Goal: Book appointment/travel/reservation

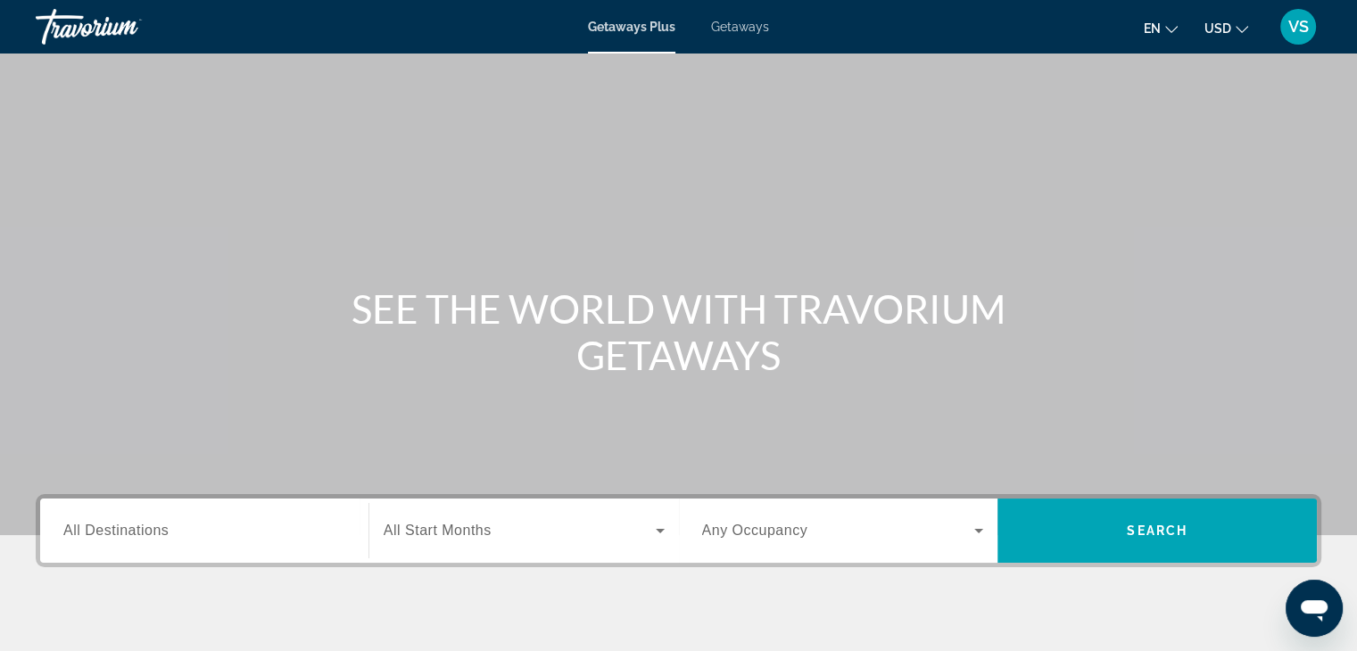
click at [191, 547] on div "Search widget" at bounding box center [204, 531] width 282 height 51
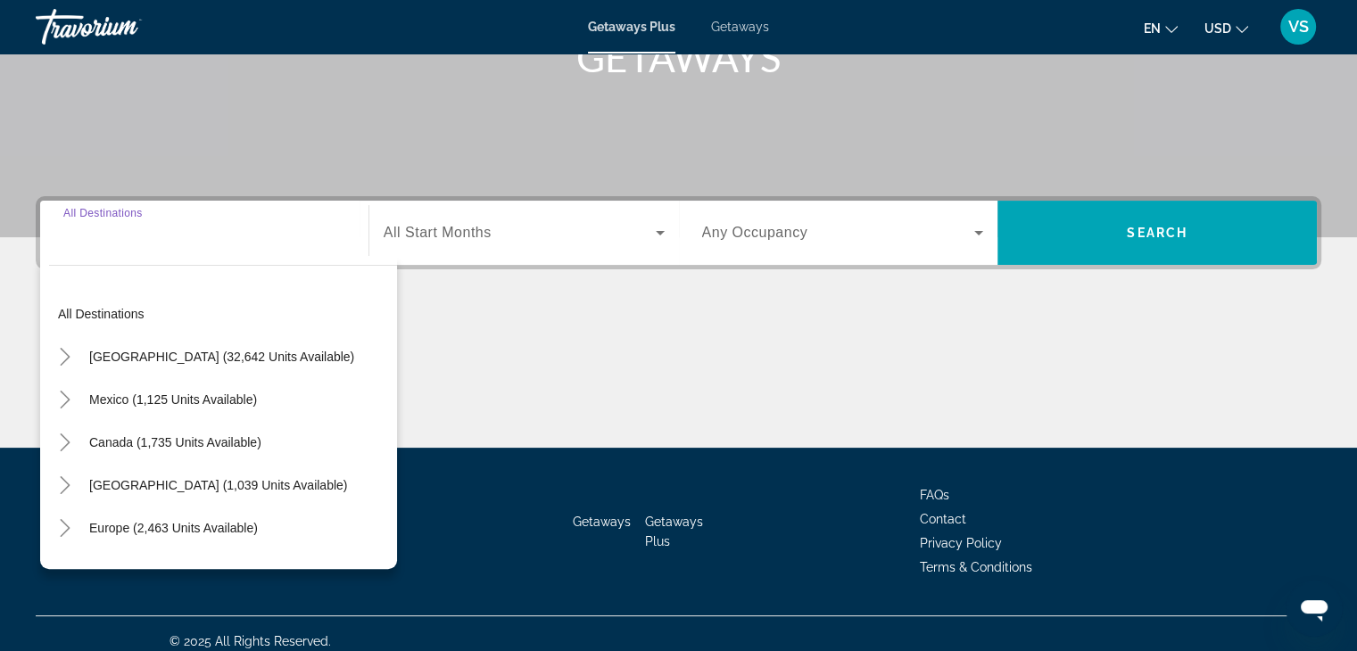
scroll to position [313, 0]
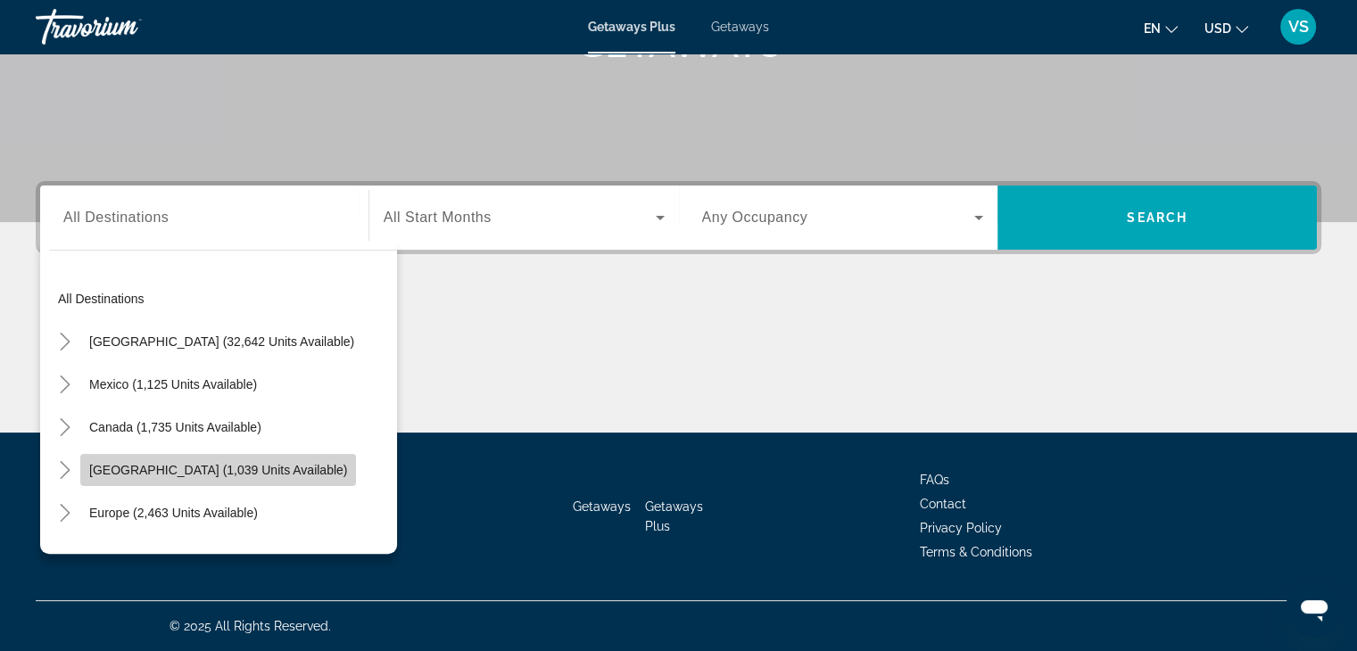
click at [209, 458] on span "Search widget" at bounding box center [218, 470] width 276 height 43
type input "**********"
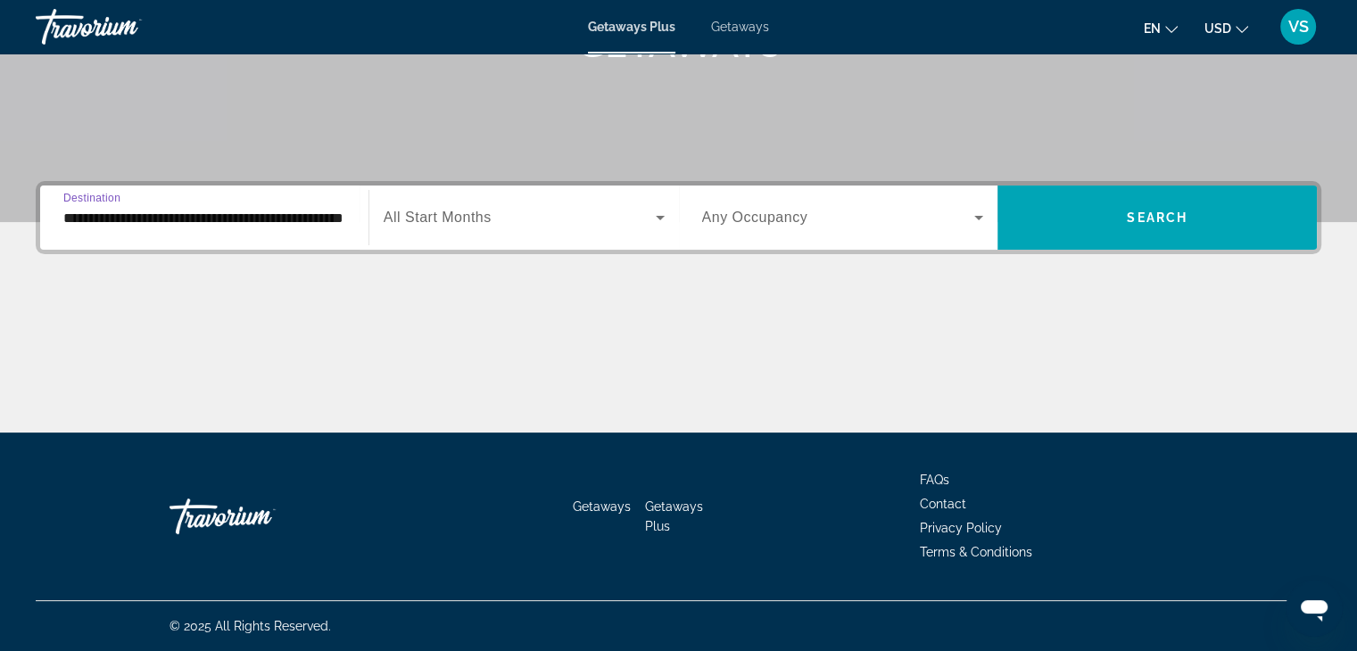
click at [545, 222] on span "Search widget" at bounding box center [520, 217] width 272 height 21
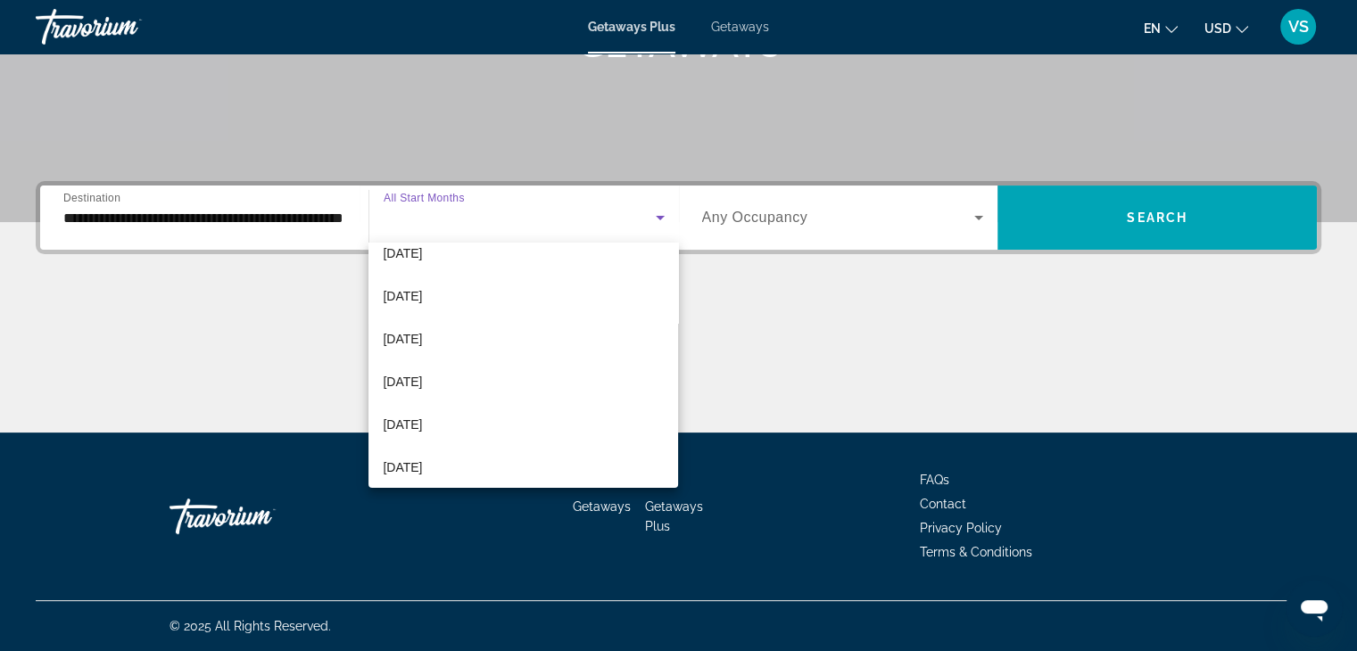
scroll to position [150, 0]
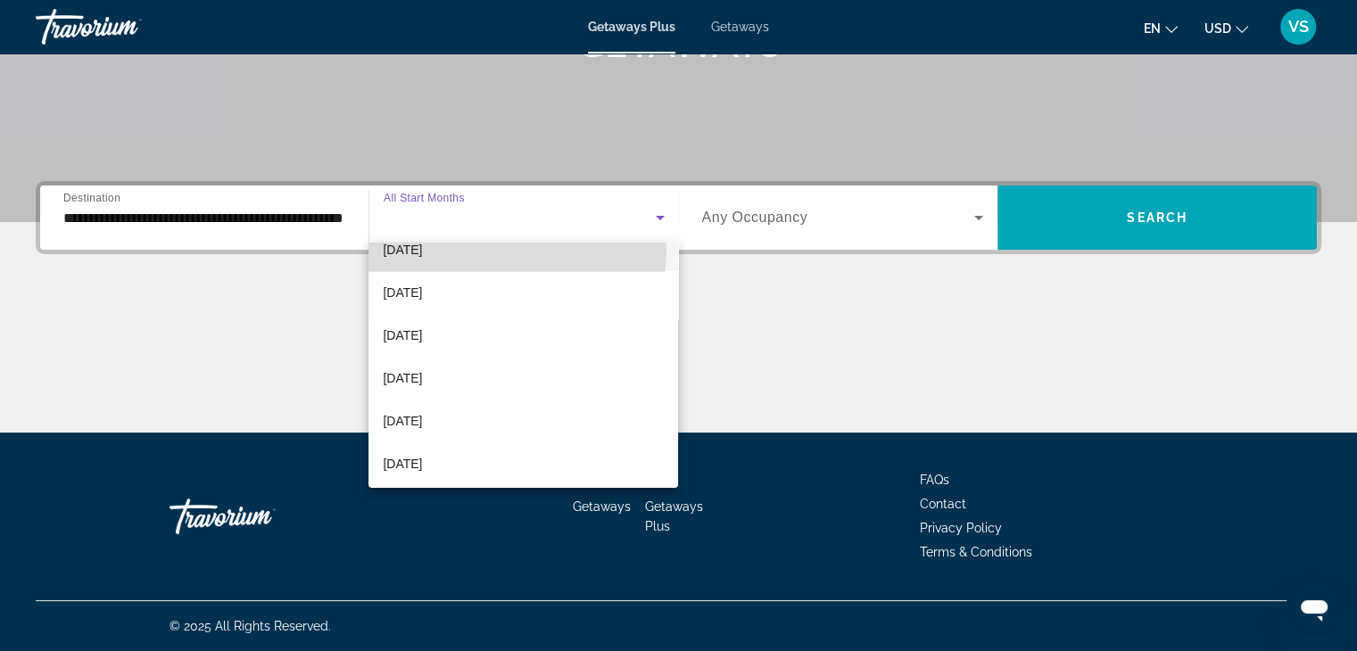
click at [422, 246] on span "[DATE]" at bounding box center [402, 249] width 39 height 21
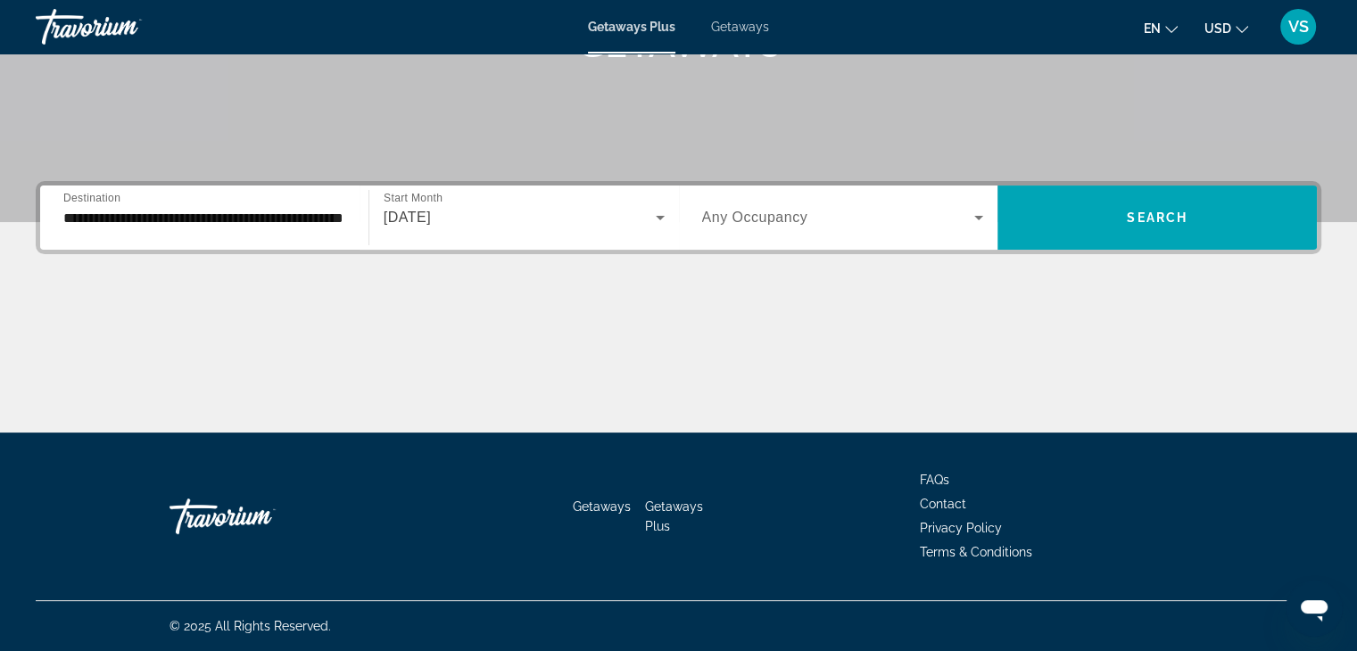
click at [788, 225] on label "Occupancy Any Occupancy" at bounding box center [755, 218] width 106 height 16
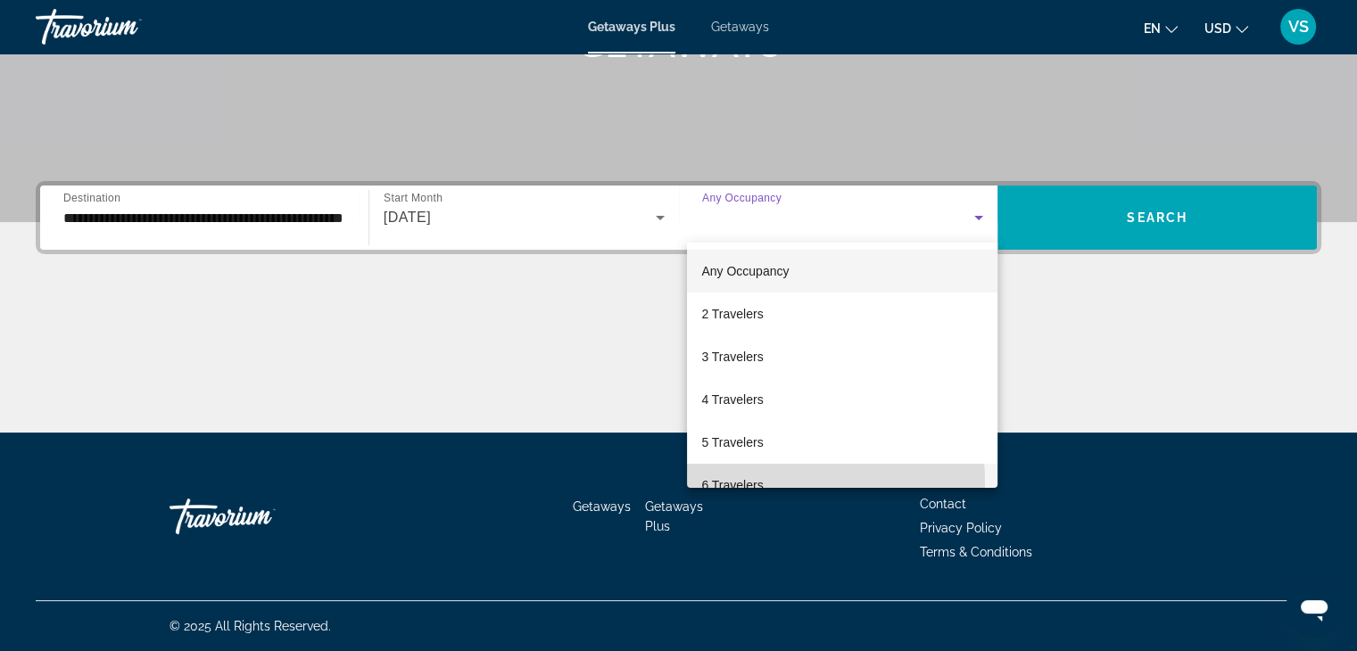
click at [746, 483] on span "6 Travelers" at bounding box center [732, 485] width 62 height 21
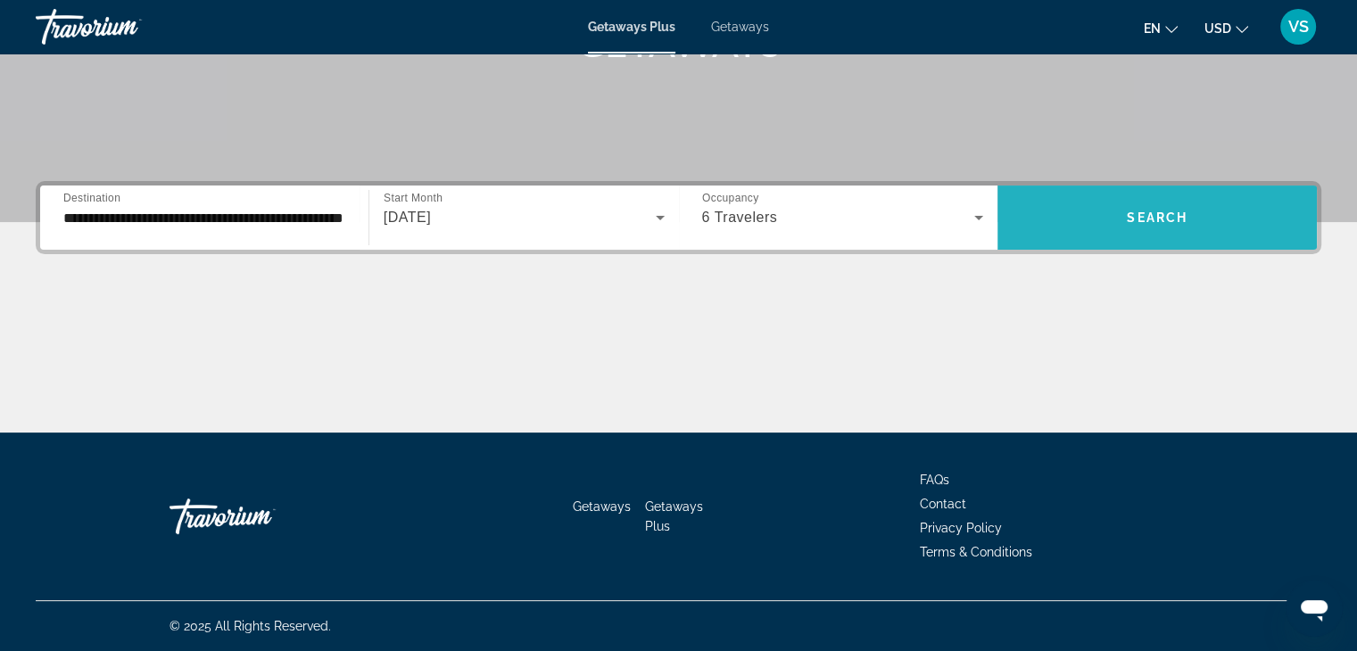
click at [1116, 220] on span "Search widget" at bounding box center [1156, 217] width 319 height 43
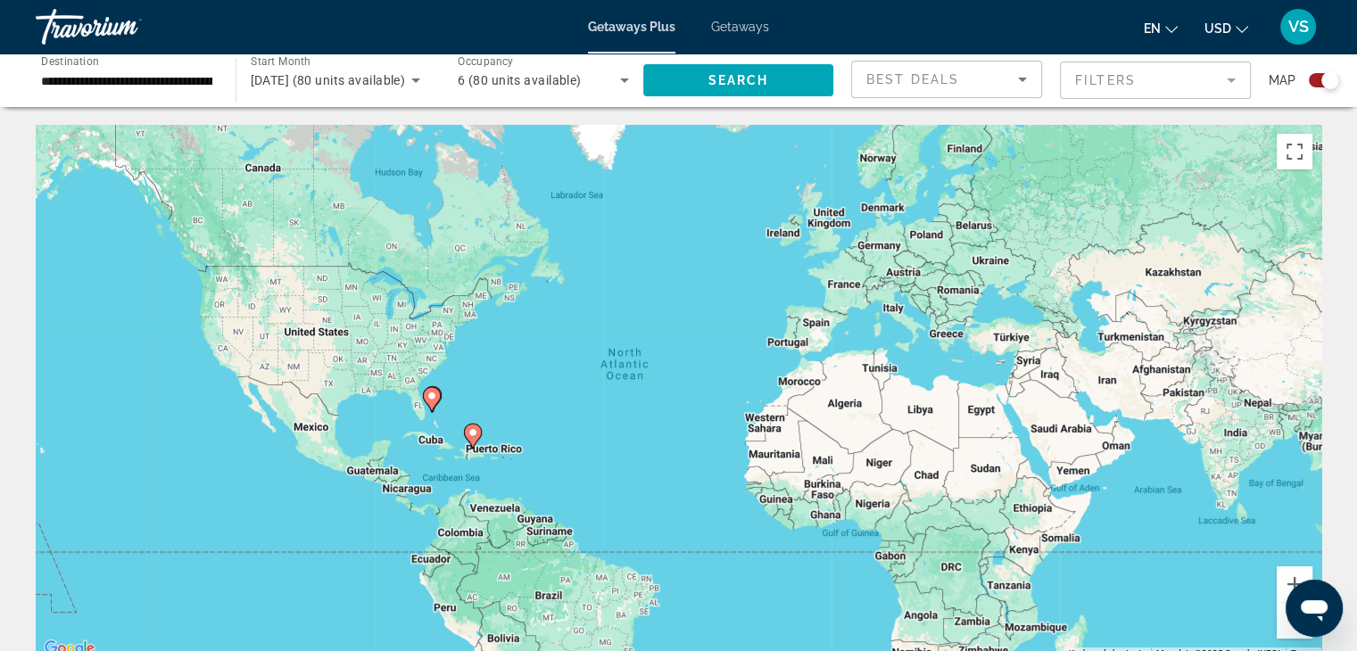
click at [1235, 25] on icon "Change currency" at bounding box center [1241, 29] width 12 height 12
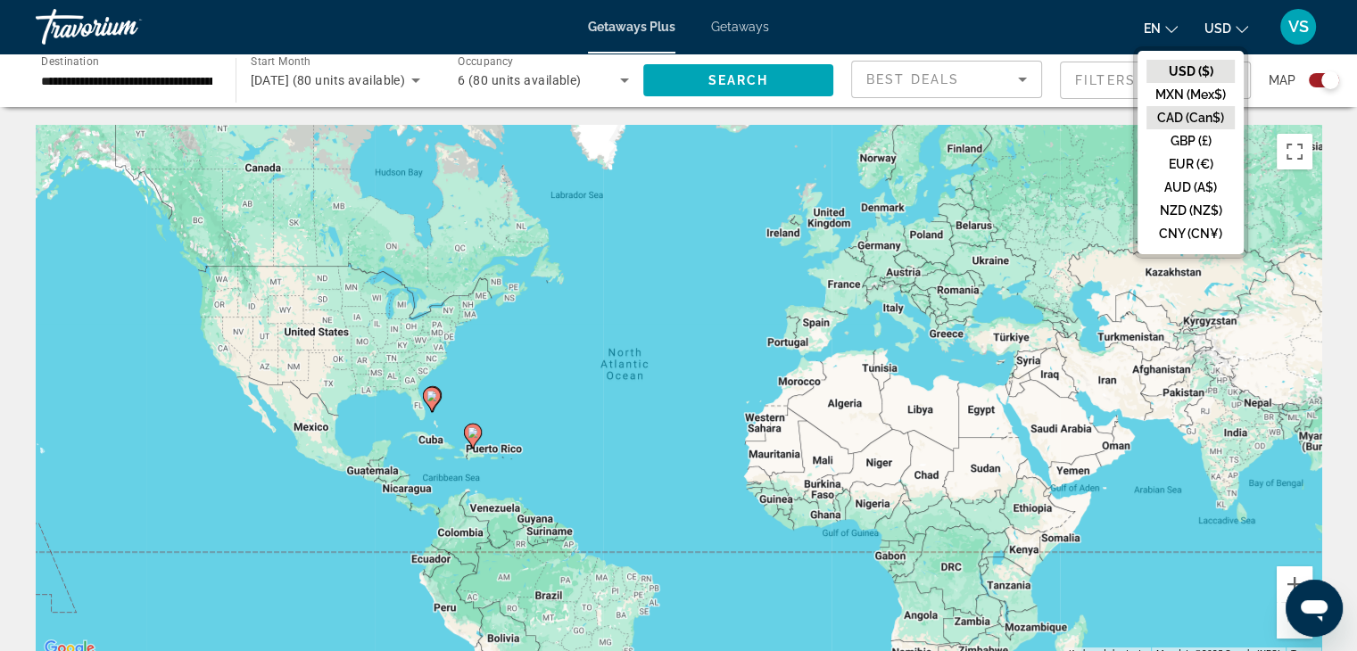
click at [1206, 117] on button "CAD (Can$)" at bounding box center [1190, 117] width 88 height 23
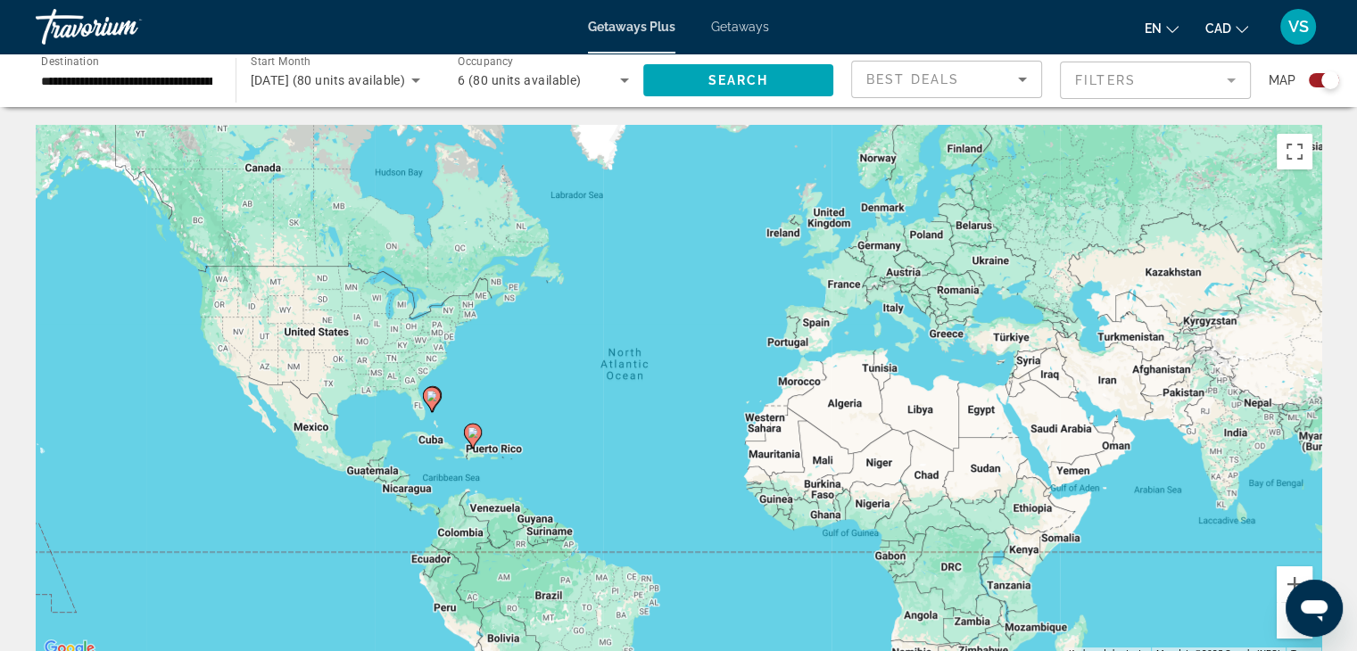
click at [1324, 76] on div "Search widget" at bounding box center [1330, 80] width 18 height 18
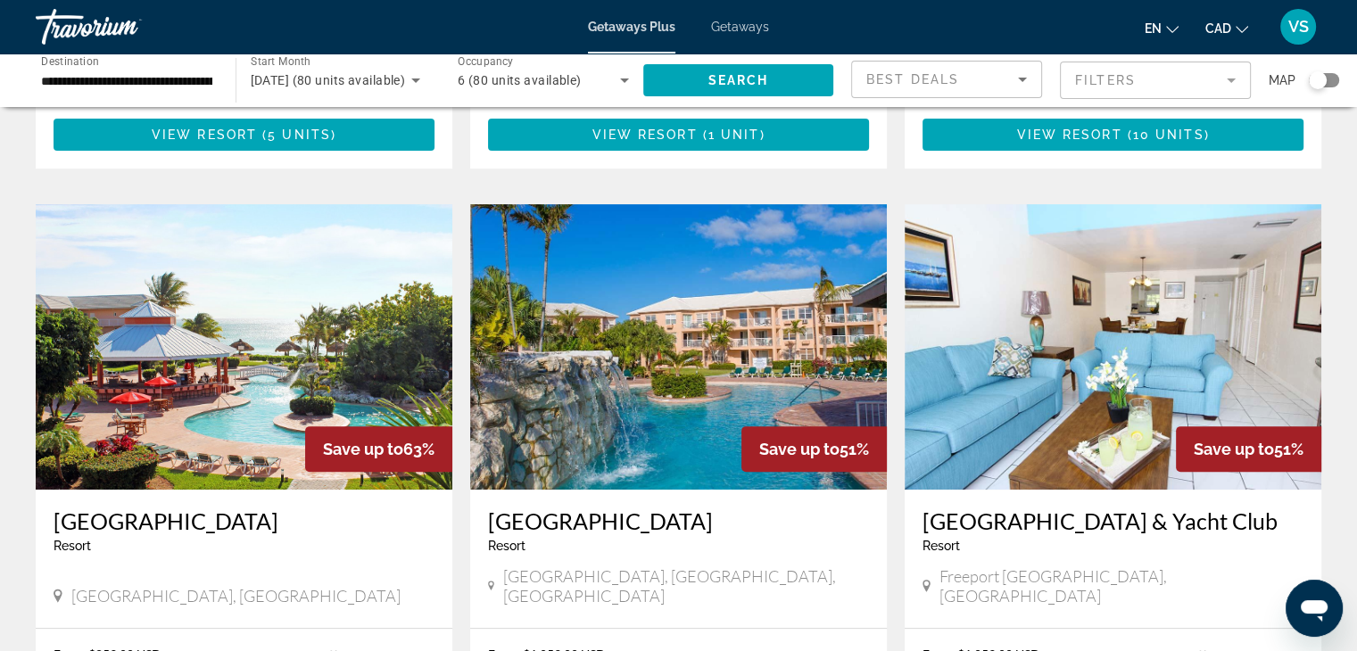
scroll to position [615, 0]
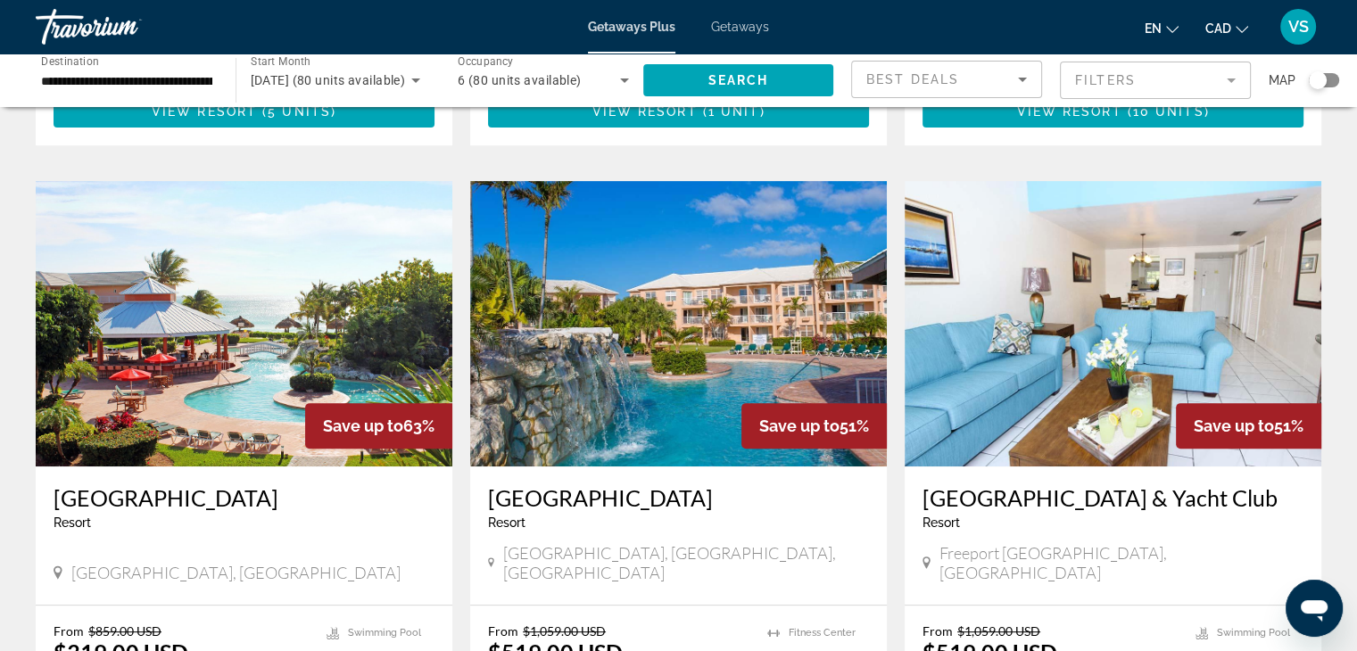
click at [199, 301] on img "Main content" at bounding box center [244, 323] width 417 height 285
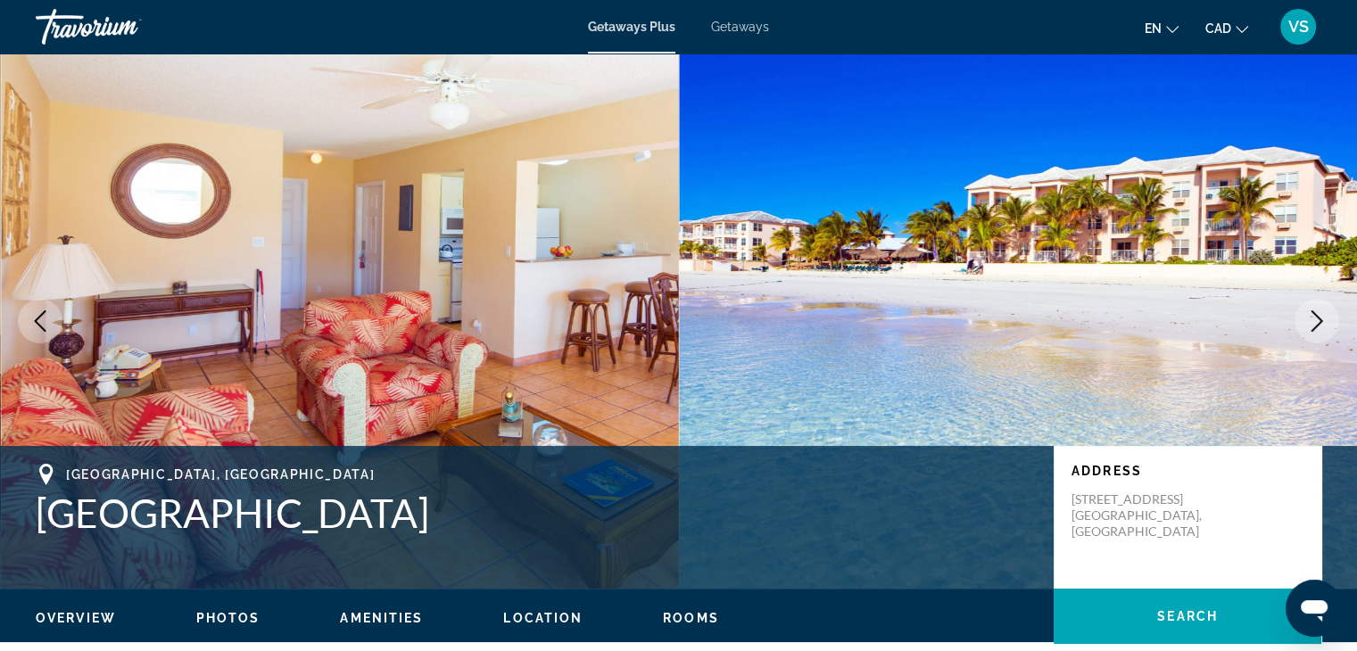
click at [1312, 326] on icon "Next image" at bounding box center [1316, 320] width 21 height 21
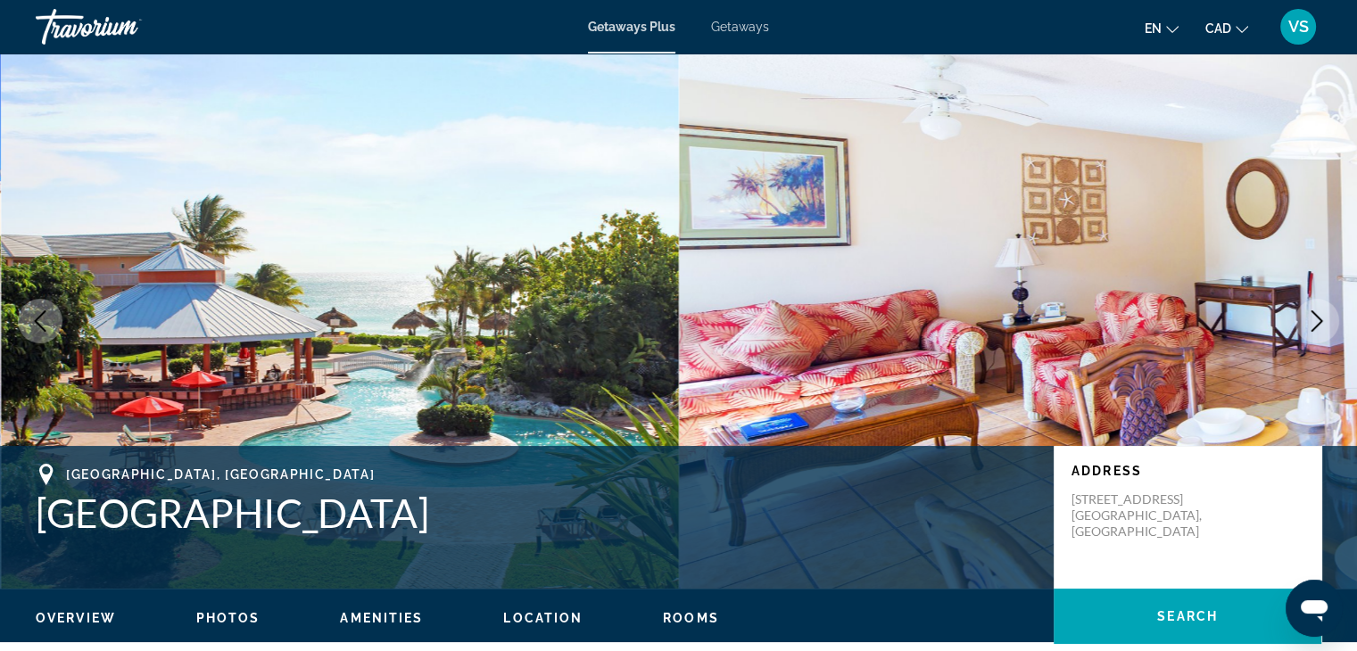
click at [1312, 326] on icon "Next image" at bounding box center [1316, 320] width 21 height 21
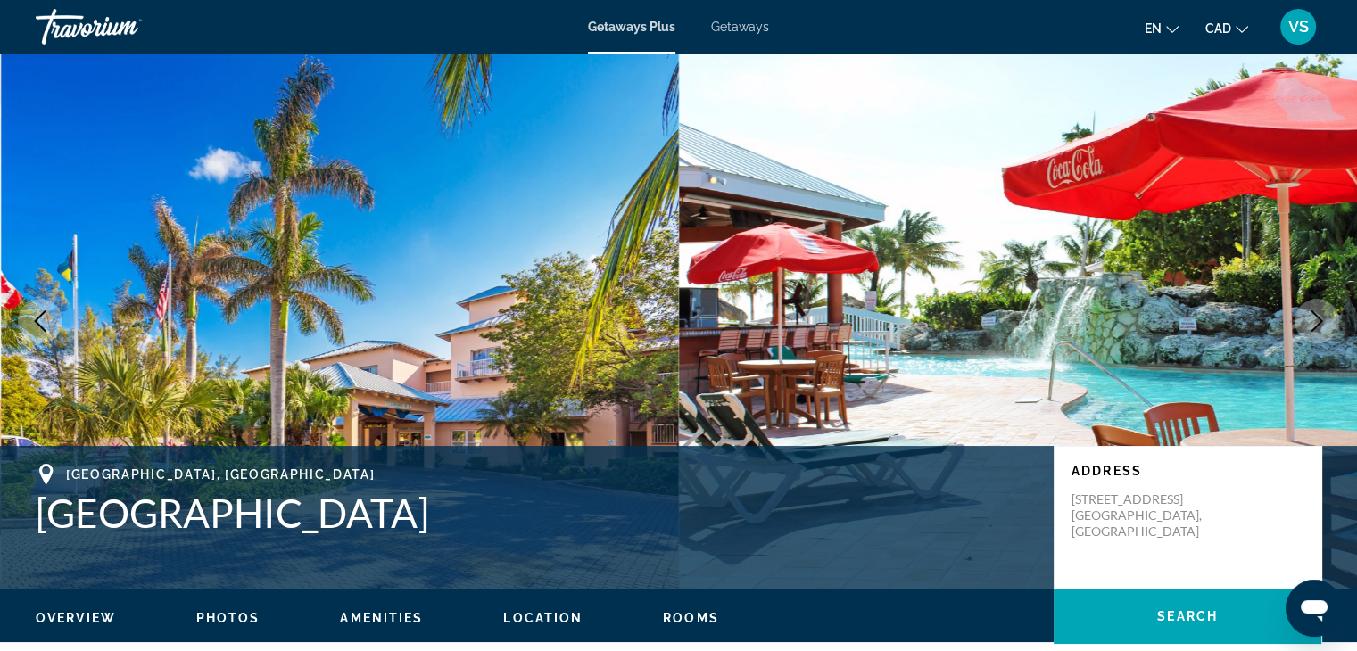
click at [1312, 326] on icon "Next image" at bounding box center [1316, 320] width 21 height 21
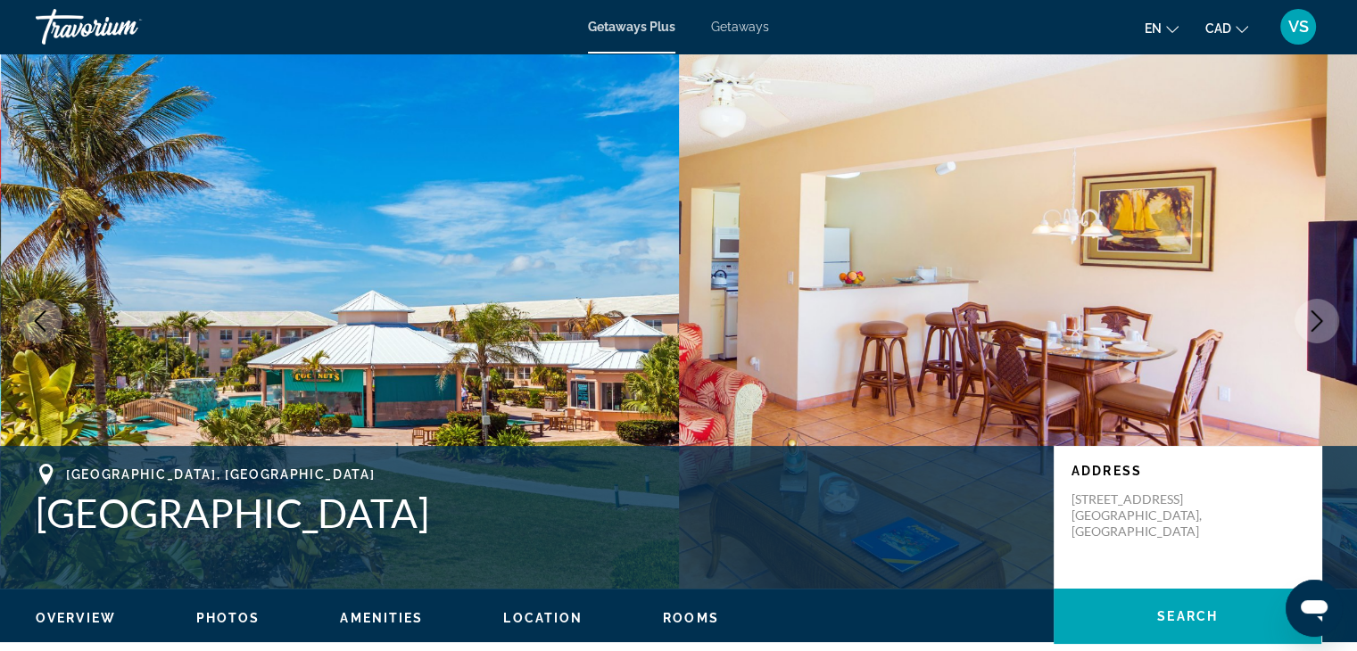
click at [1312, 326] on icon "Next image" at bounding box center [1316, 320] width 21 height 21
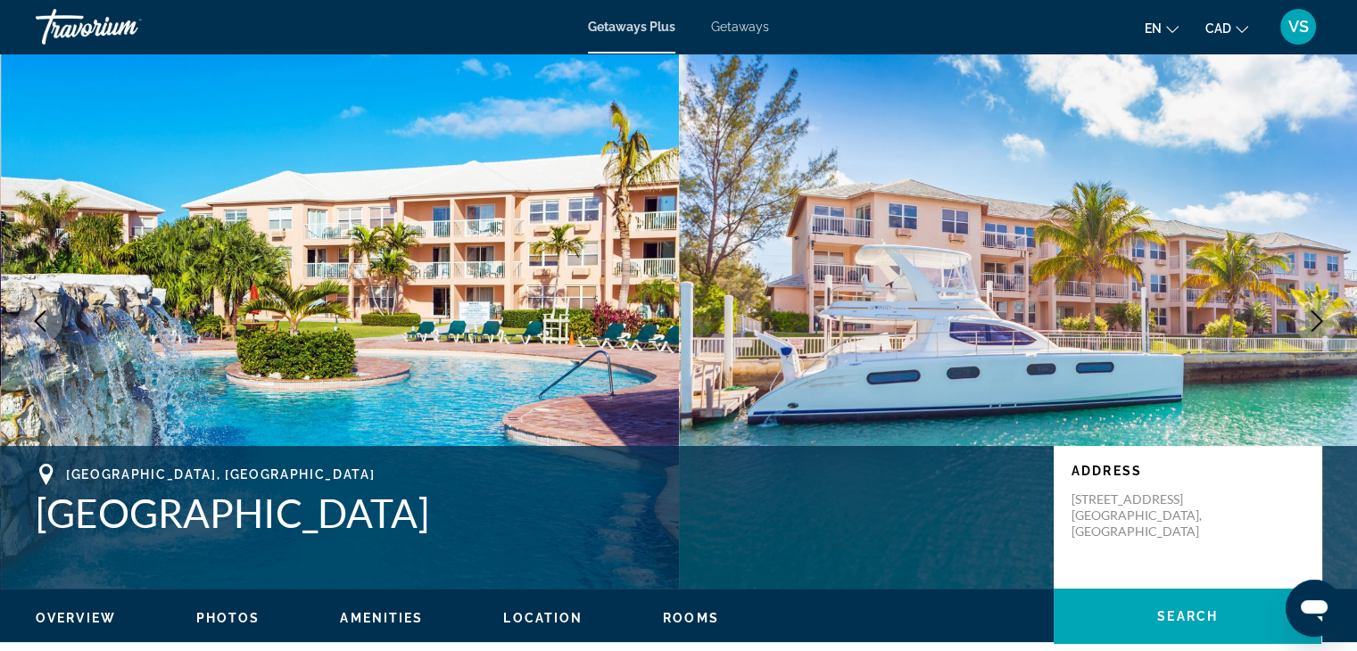
click at [1312, 326] on icon "Next image" at bounding box center [1316, 320] width 21 height 21
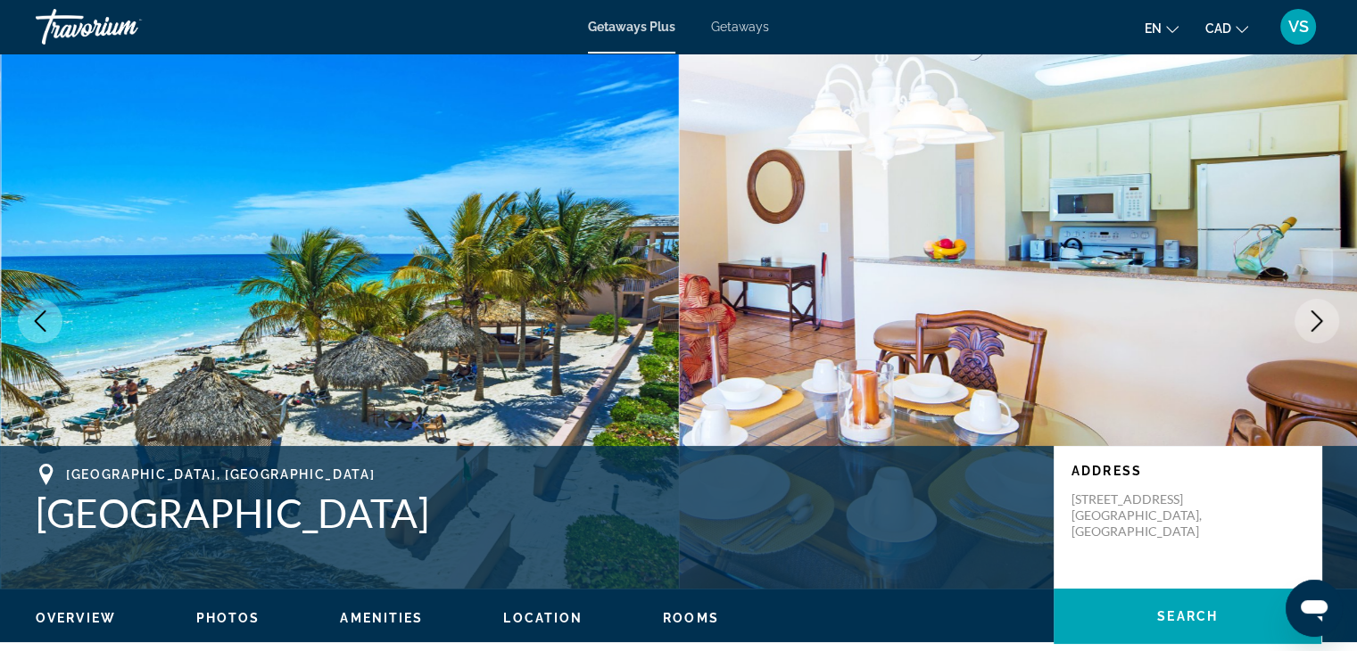
click at [1312, 326] on icon "Next image" at bounding box center [1316, 320] width 21 height 21
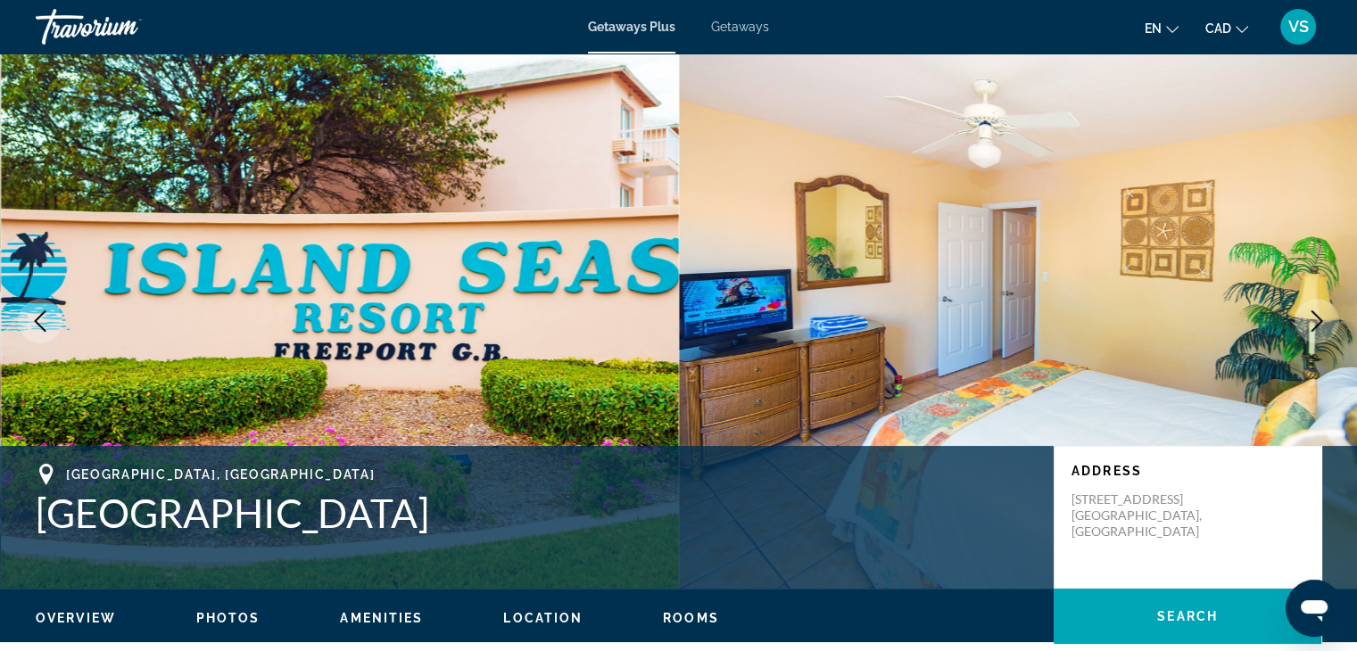
click at [1309, 306] on button "Next image" at bounding box center [1316, 321] width 45 height 45
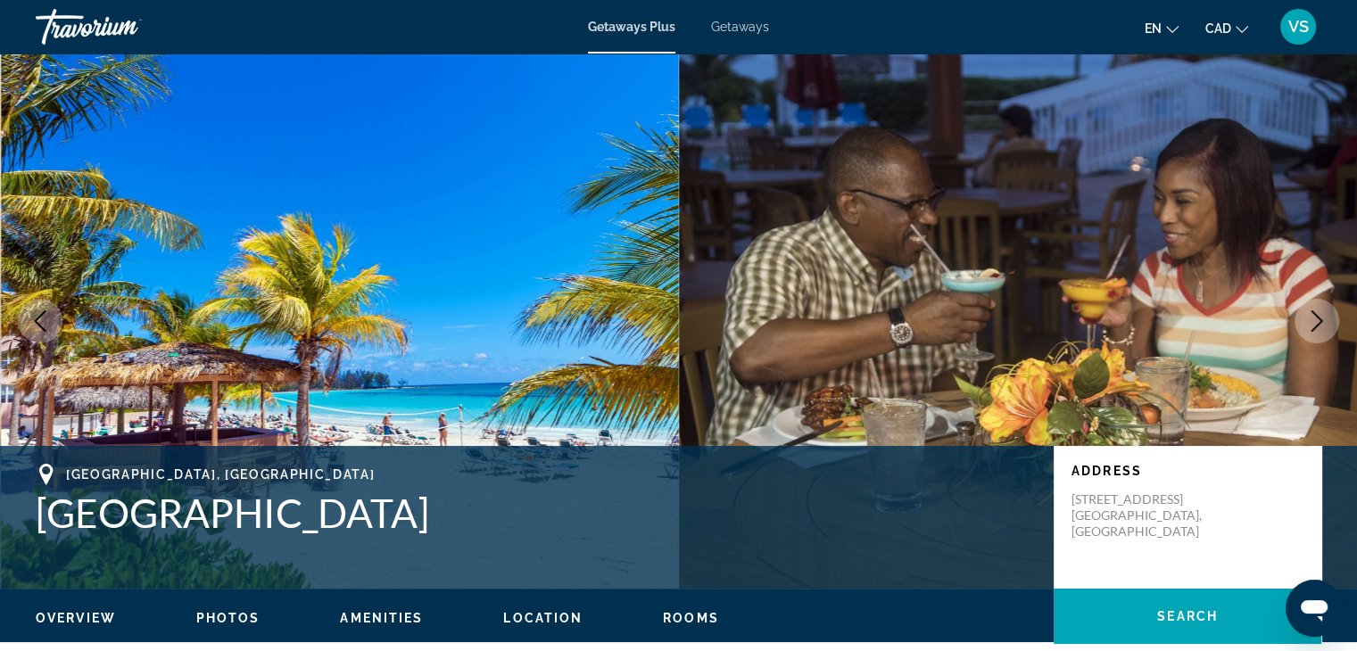
click at [1309, 306] on button "Next image" at bounding box center [1316, 321] width 45 height 45
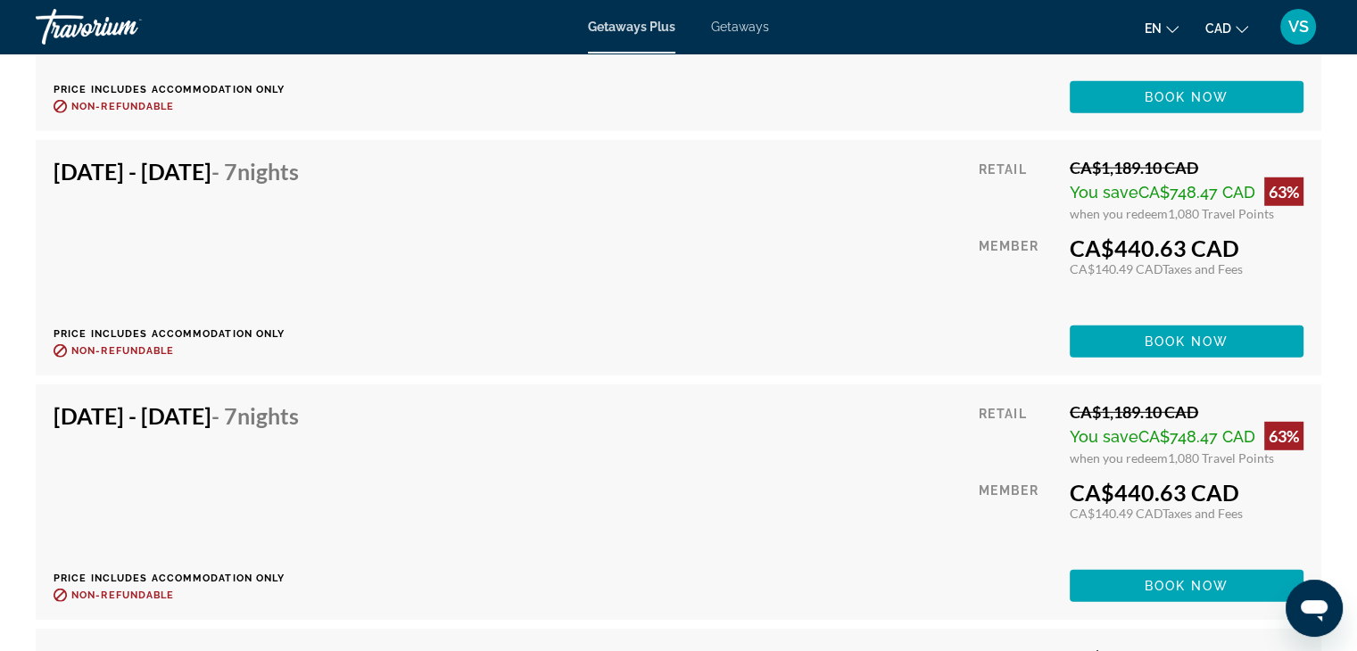
scroll to position [4624, 0]
